Goal: Use online tool/utility: Utilize a website feature to perform a specific function

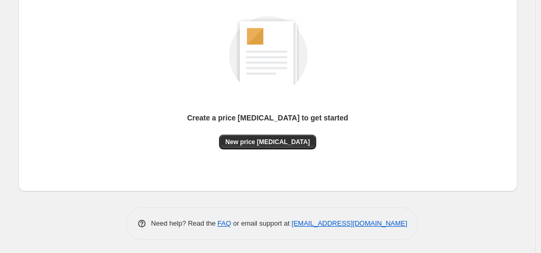
scroll to position [140, 0]
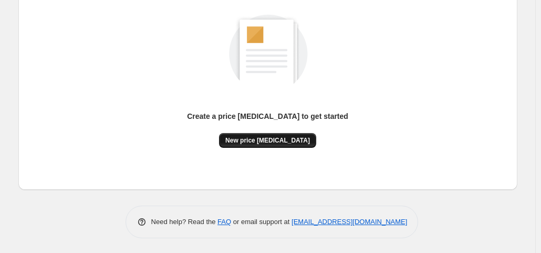
click at [242, 139] on span "New price change job" at bounding box center [267, 140] width 85 height 8
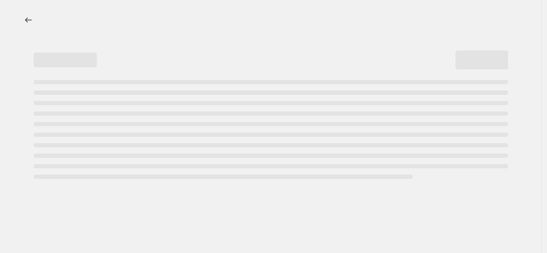
select select "percentage"
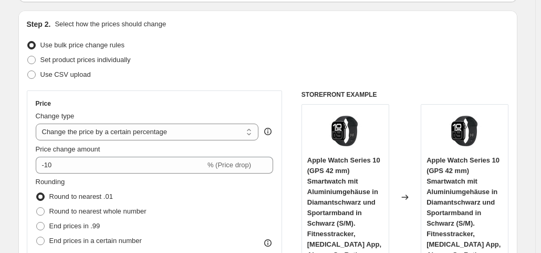
scroll to position [105, 0]
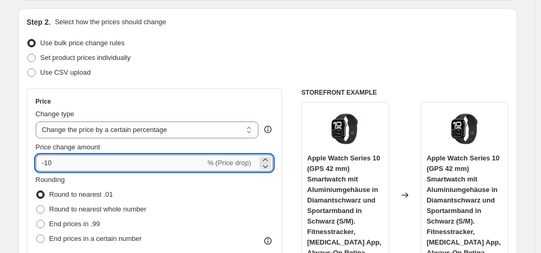
click at [77, 156] on input "-10" at bounding box center [121, 163] width 170 height 17
type input "-1"
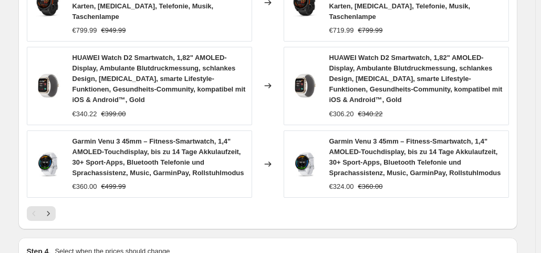
scroll to position [938, 0]
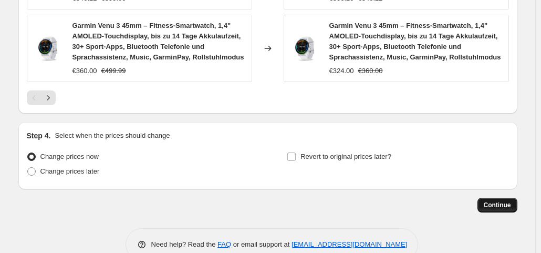
type input "-35"
click at [500, 198] on button "Continue" at bounding box center [498, 205] width 40 height 15
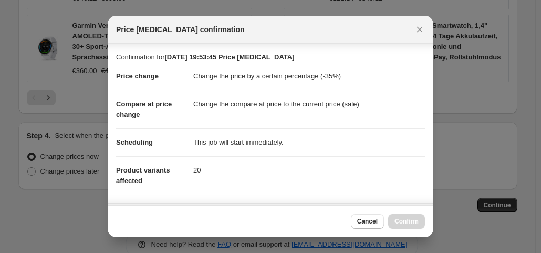
scroll to position [188, 0]
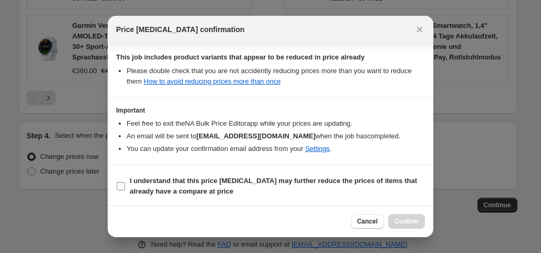
click at [126, 182] on label "I understand that this price change job may further reduce the prices of items …" at bounding box center [270, 185] width 309 height 25
click at [125, 182] on input "I understand that this price change job may further reduce the prices of items …" at bounding box center [121, 186] width 8 height 8
checkbox input "true"
click at [406, 217] on button "Confirm" at bounding box center [406, 221] width 37 height 15
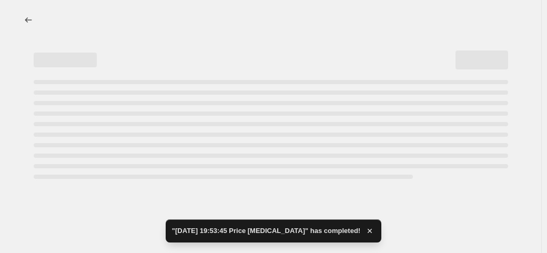
select select "percentage"
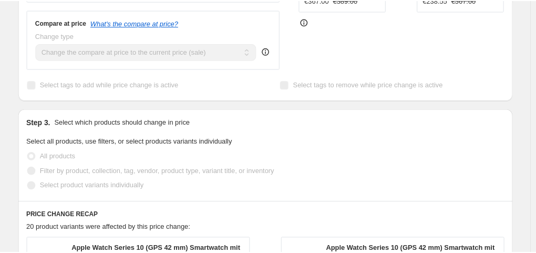
scroll to position [437, 0]
